Goal: Transaction & Acquisition: Purchase product/service

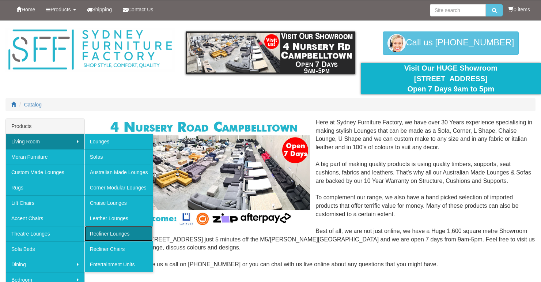
click at [108, 233] on link "Recliner Lounges" at bounding box center [118, 233] width 69 height 15
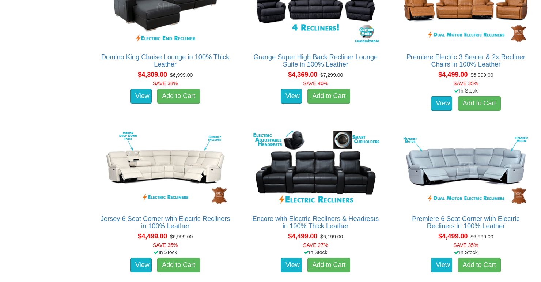
scroll to position [2633, 0]
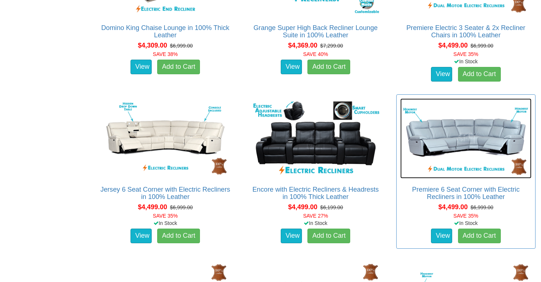
click at [466, 140] on img at bounding box center [465, 138] width 131 height 80
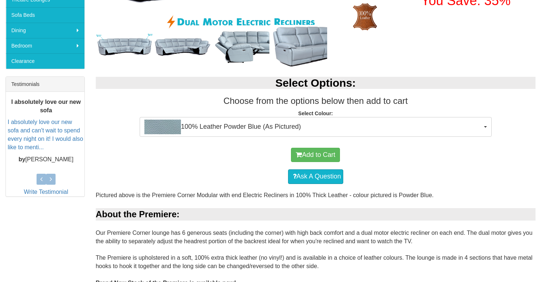
scroll to position [263, 0]
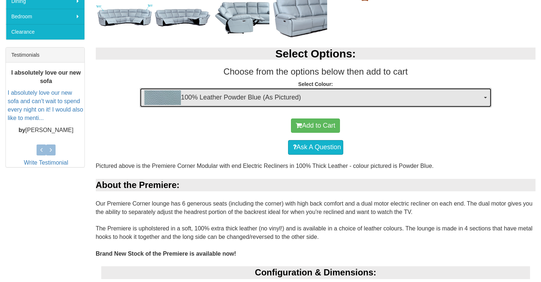
click at [486, 97] on span "button" at bounding box center [485, 97] width 3 height 1
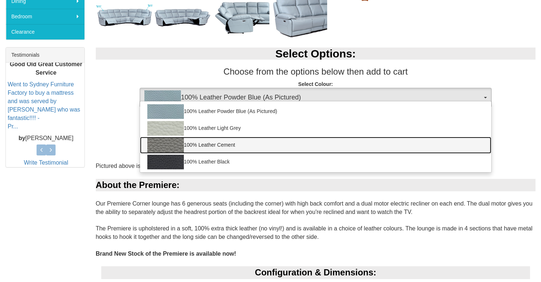
click at [167, 147] on img at bounding box center [165, 145] width 37 height 15
select select "2001"
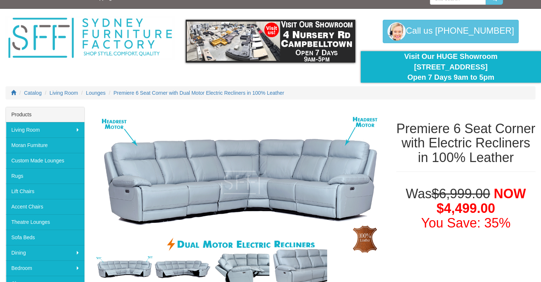
scroll to position [0, 0]
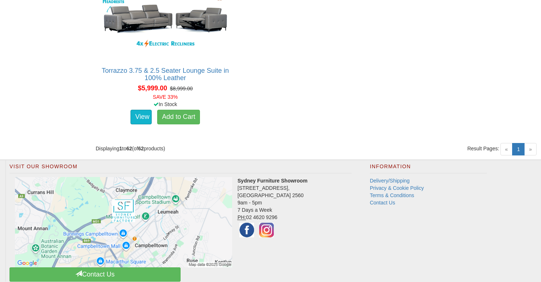
scroll to position [2633, 0]
